Goal: Information Seeking & Learning: Learn about a topic

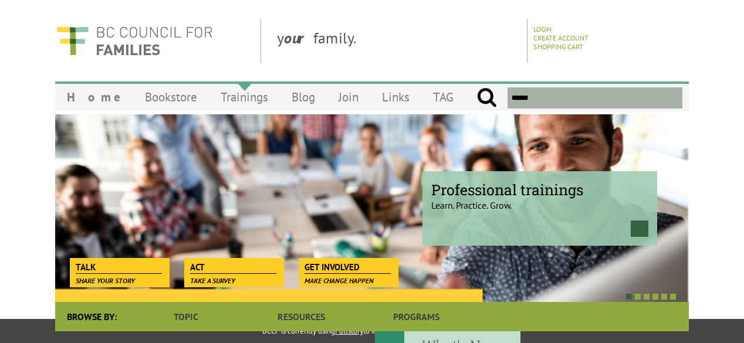
click at [232, 99] on link "Trainings" at bounding box center [244, 97] width 71 height 28
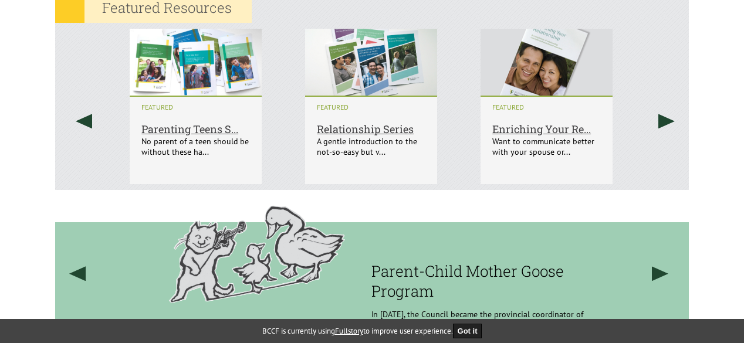
scroll to position [793, 0]
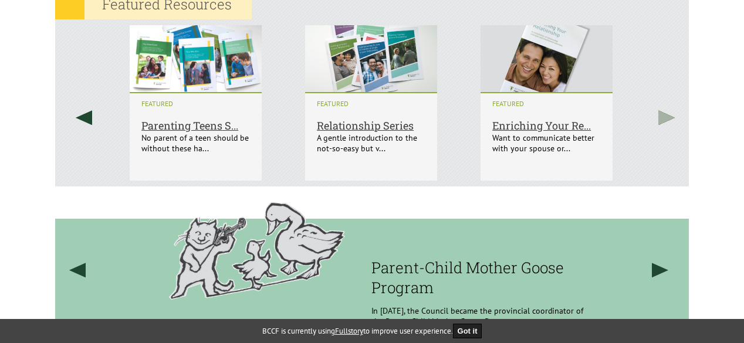
click at [672, 118] on link at bounding box center [666, 117] width 45 height 197
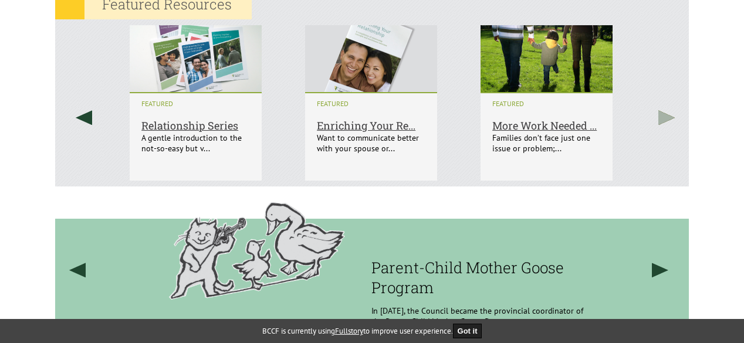
click at [672, 118] on link at bounding box center [666, 117] width 45 height 197
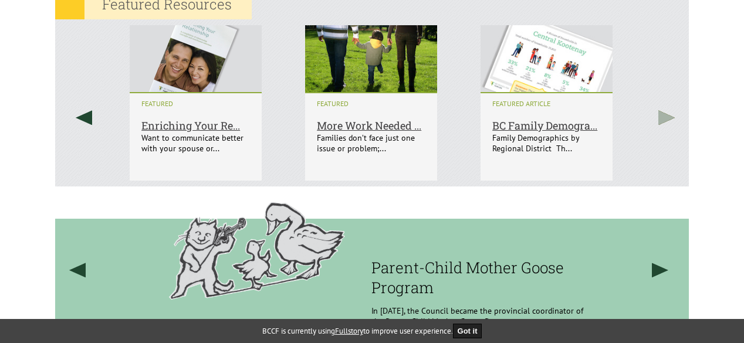
click at [672, 118] on link at bounding box center [666, 117] width 45 height 197
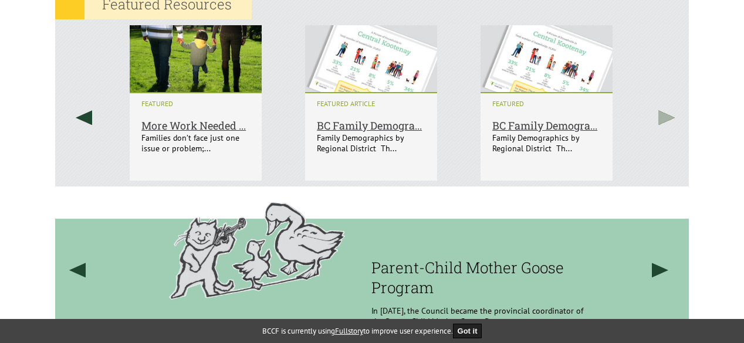
click at [672, 119] on link at bounding box center [666, 117] width 45 height 197
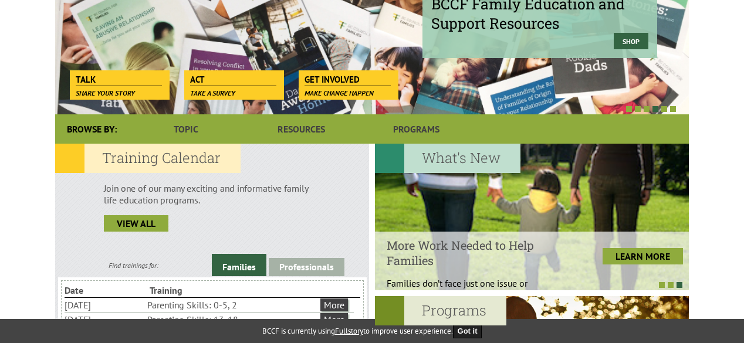
scroll to position [206, 0]
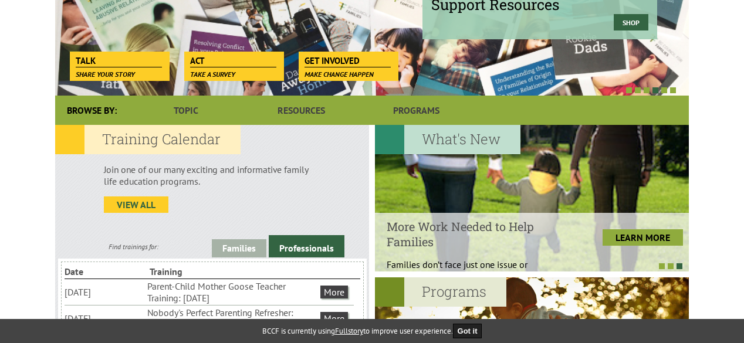
click at [150, 198] on link "view all" at bounding box center [136, 205] width 65 height 16
